Goal: Information Seeking & Learning: Learn about a topic

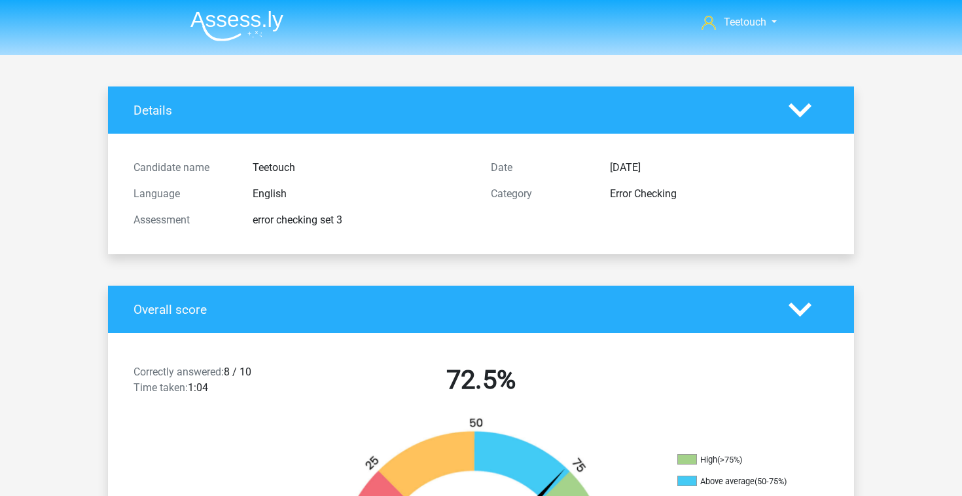
click at [231, 3] on nav "Teetouch chopang8188@gmail.com" at bounding box center [481, 23] width 602 height 43
click at [230, 18] on img at bounding box center [236, 25] width 93 height 31
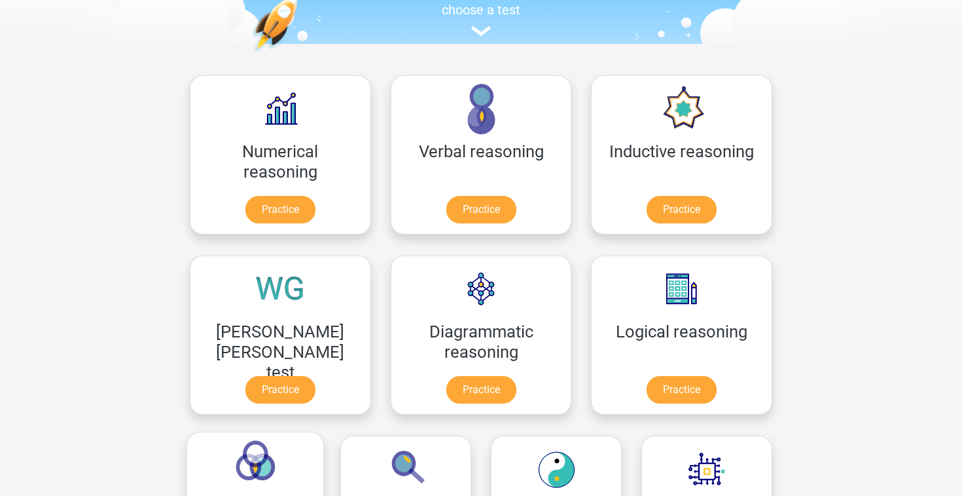
scroll to position [106, 0]
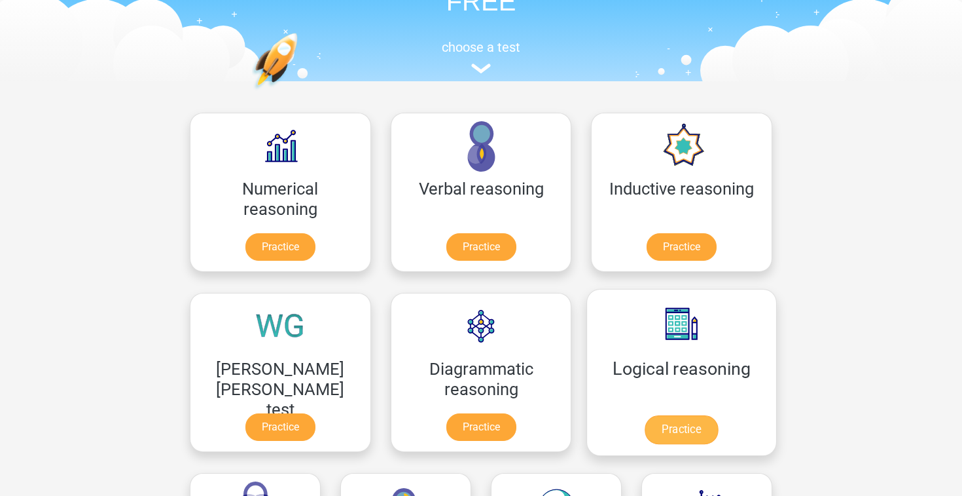
click at [645, 415] on link "Practice" at bounding box center [681, 429] width 73 height 29
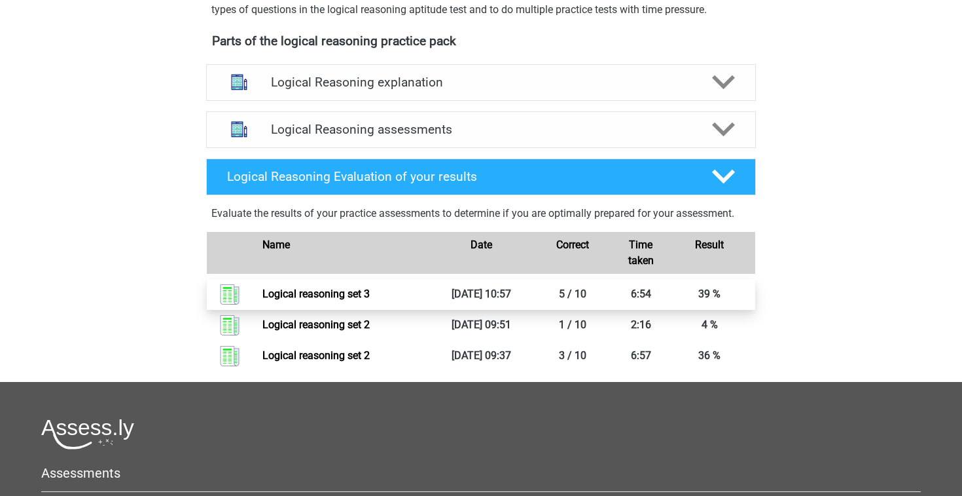
scroll to position [340, 0]
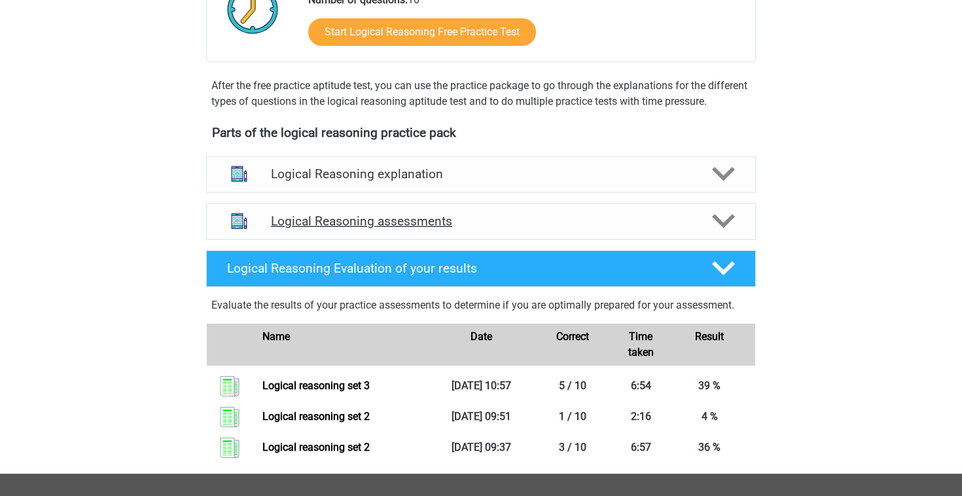
click at [435, 228] on h4 "Logical Reasoning assessments" at bounding box center [481, 220] width 420 height 15
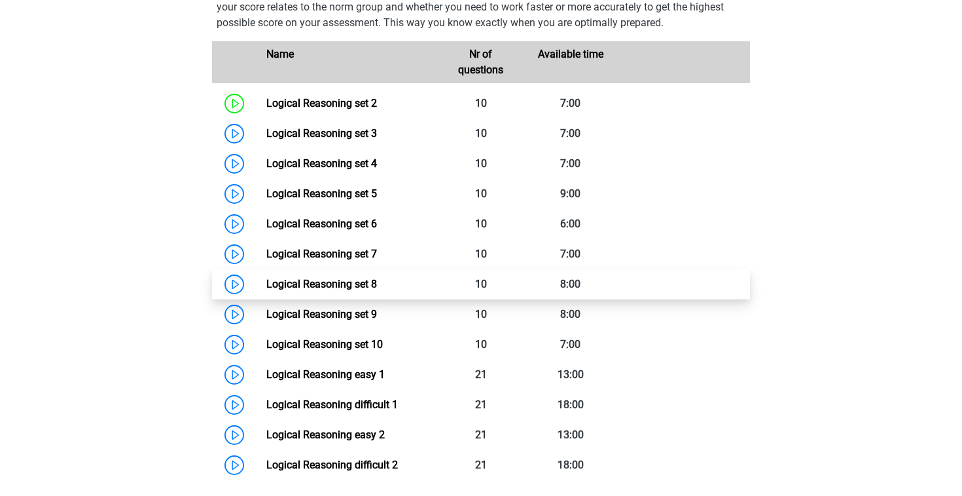
scroll to position [621, 0]
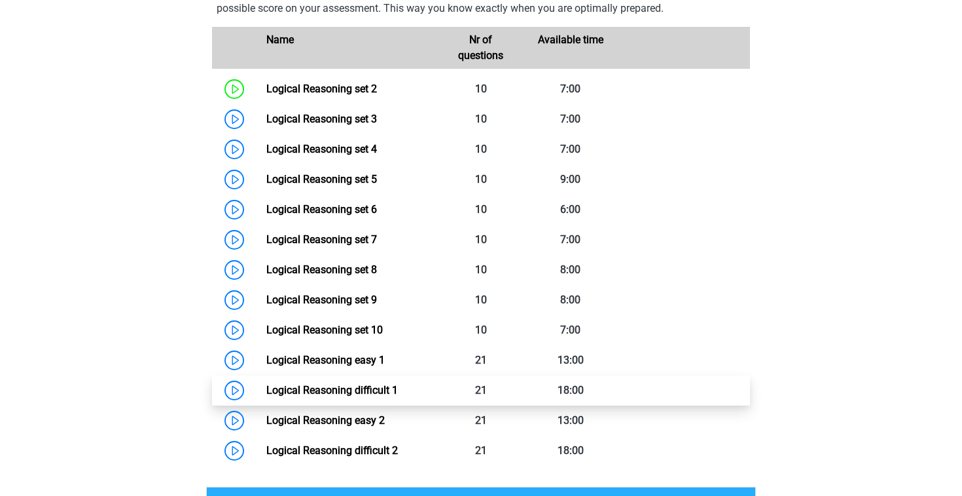
click at [354, 396] on link "Logical Reasoning difficult 1" at bounding box center [332, 390] width 132 height 12
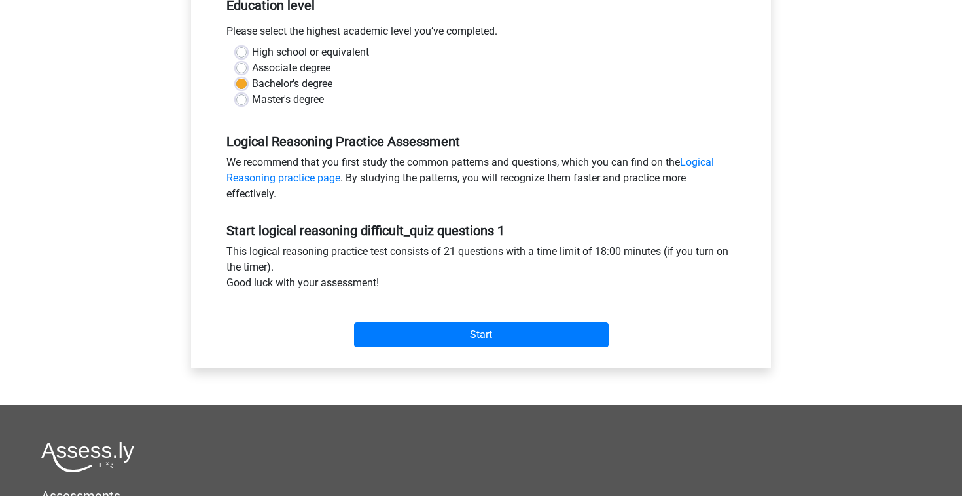
scroll to position [346, 0]
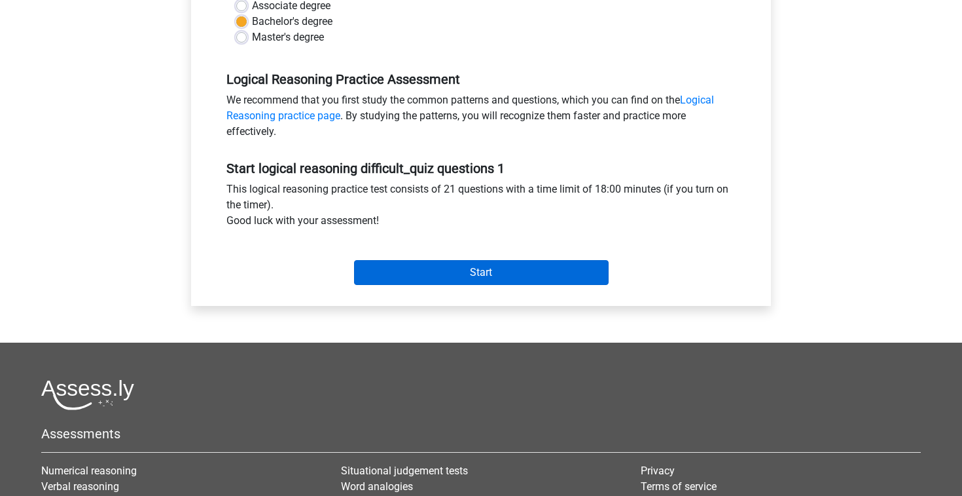
click at [481, 279] on input "Start" at bounding box center [481, 272] width 255 height 25
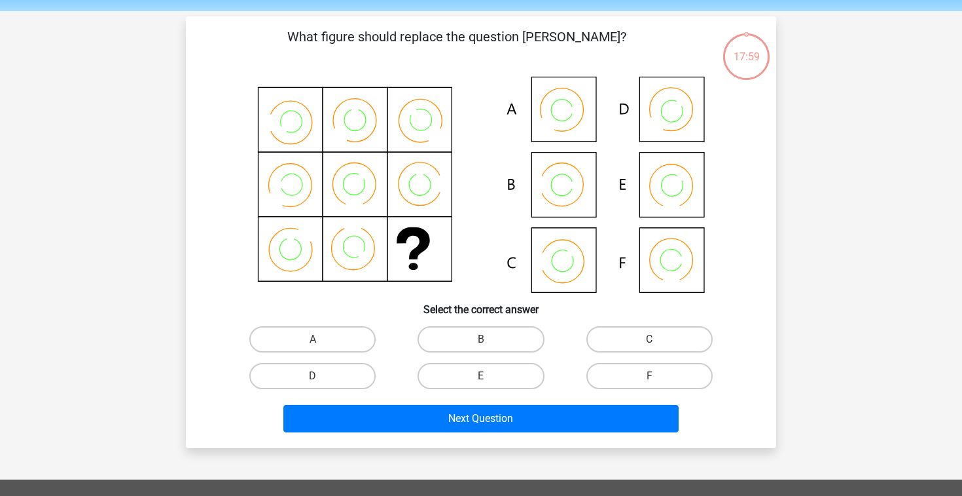
scroll to position [45, 0]
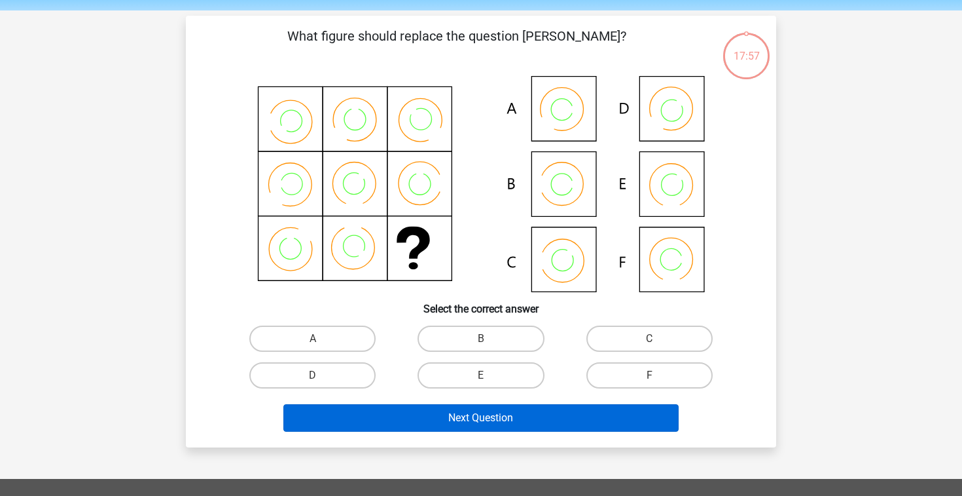
click at [555, 424] on button "Next Question" at bounding box center [481, 417] width 396 height 27
